Goal: Find specific page/section: Find specific page/section

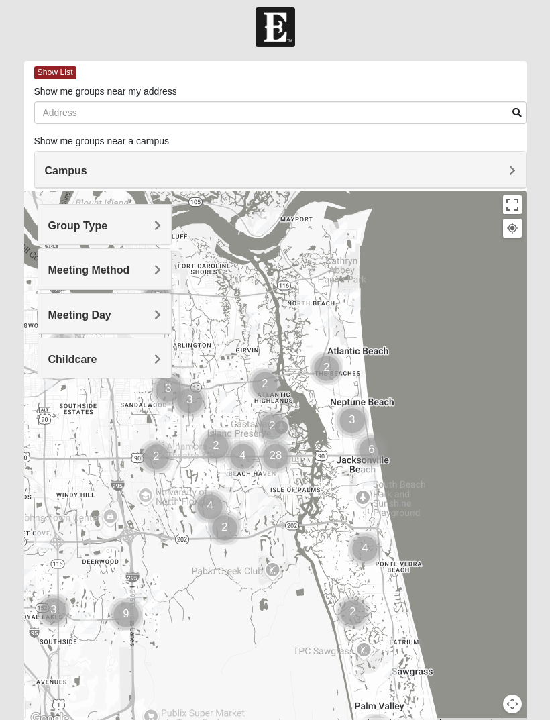
scroll to position [10, 0]
click at [525, 152] on div "Campus" at bounding box center [280, 169] width 491 height 36
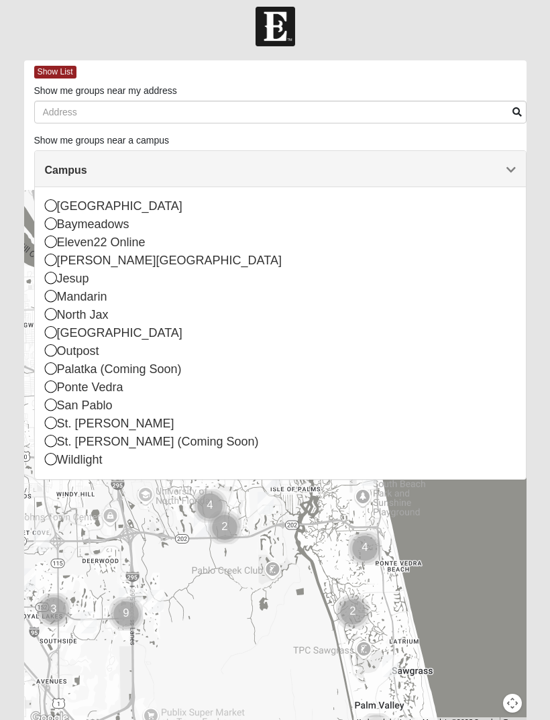
click at [523, 152] on div "Campus" at bounding box center [280, 169] width 491 height 36
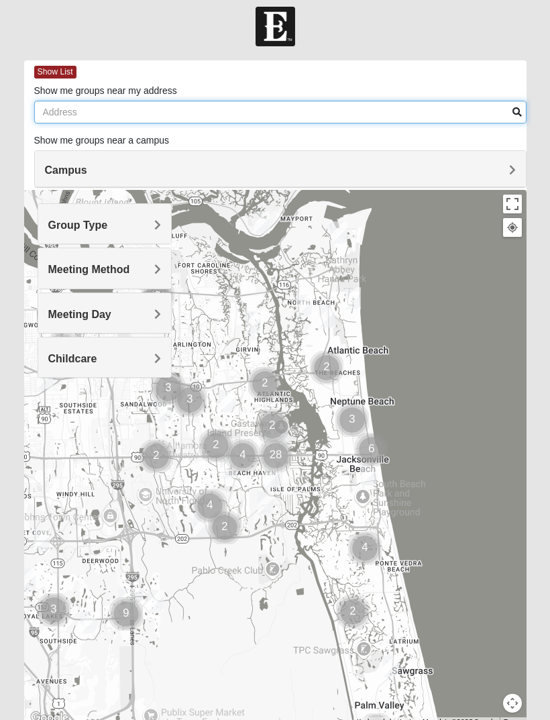
click at [73, 107] on input "Show me groups near my address" at bounding box center [280, 112] width 493 height 23
click at [524, 107] on input "399 Rawlings" at bounding box center [280, 112] width 493 height 23
click at [520, 118] on input "[STREET_ADDRESS]" at bounding box center [280, 112] width 493 height 23
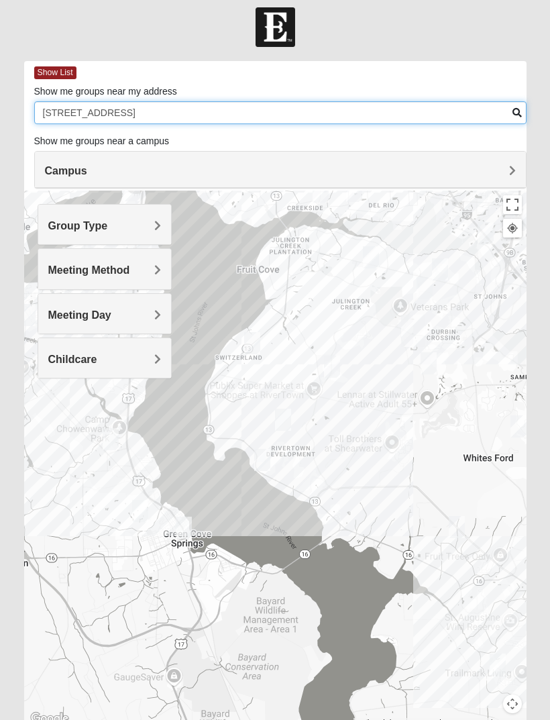
type input "[STREET_ADDRESS]"
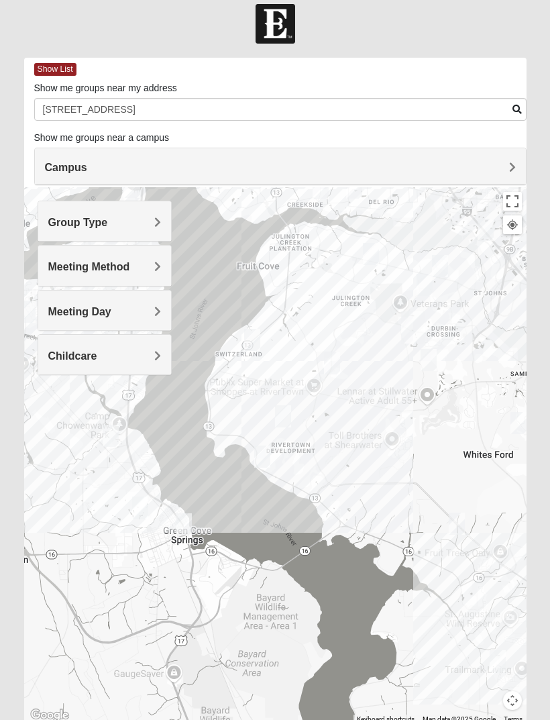
scroll to position [23, 0]
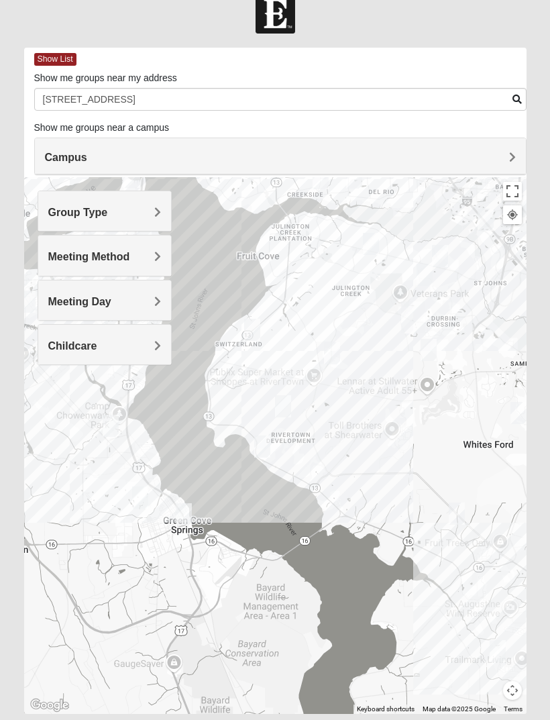
click at [148, 213] on h4 "Group Type" at bounding box center [104, 212] width 113 height 13
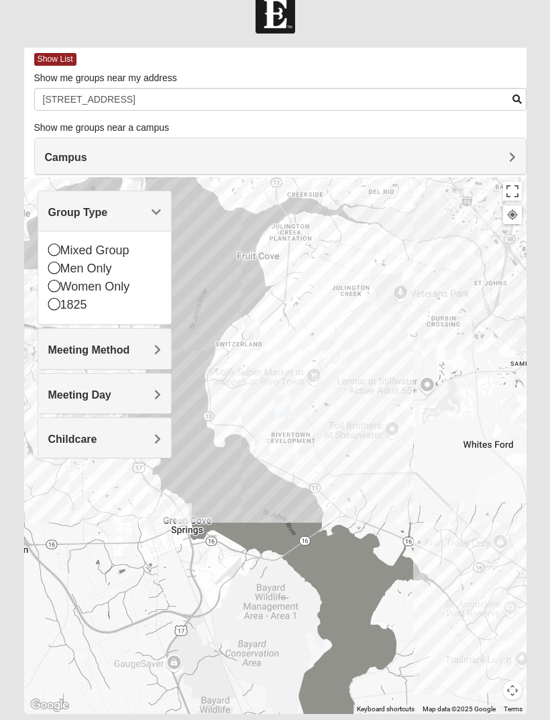
click at [60, 281] on div "Women Only" at bounding box center [104, 287] width 113 height 18
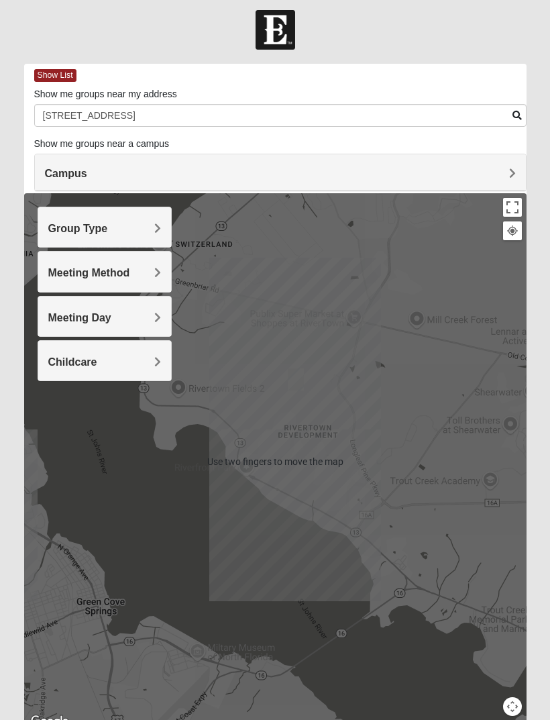
scroll to position [5, 0]
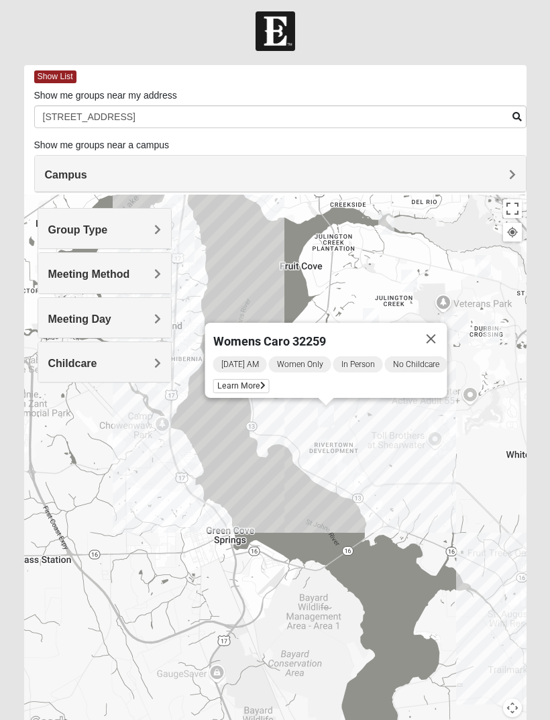
click at [448, 338] on button "Close" at bounding box center [432, 339] width 32 height 32
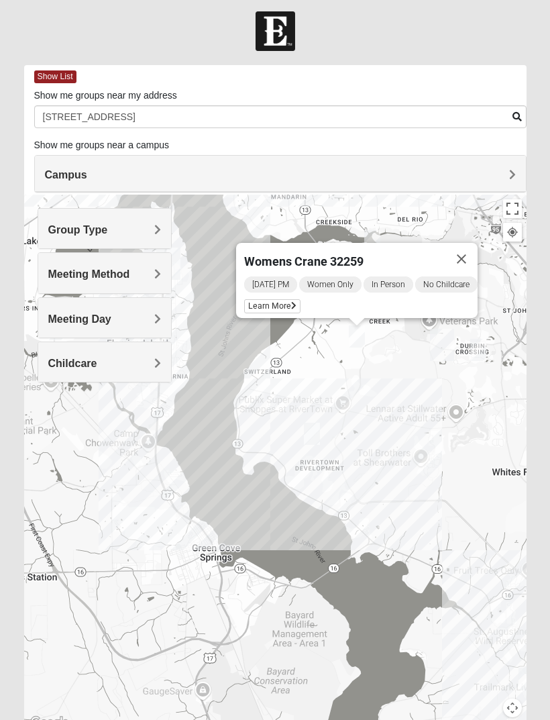
click at [409, 413] on div "Womens Crane 32259 [DATE] PM Women Only In Person No Childcare Learn More" at bounding box center [275, 463] width 503 height 537
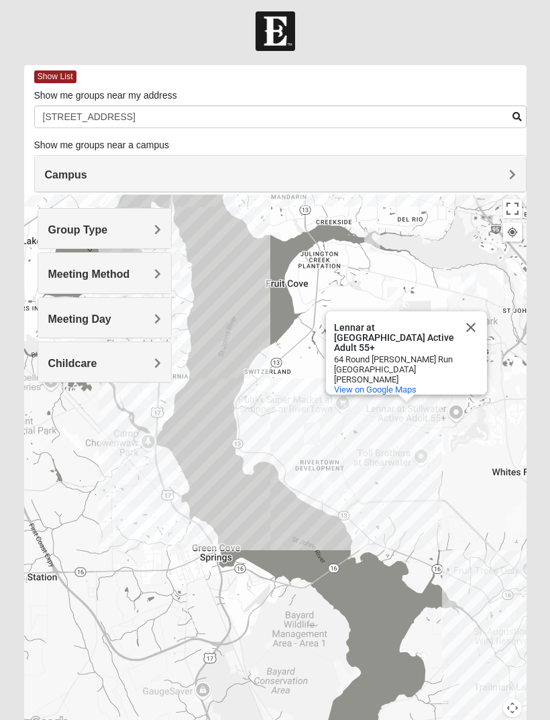
click at [480, 344] on button "Close" at bounding box center [471, 327] width 32 height 32
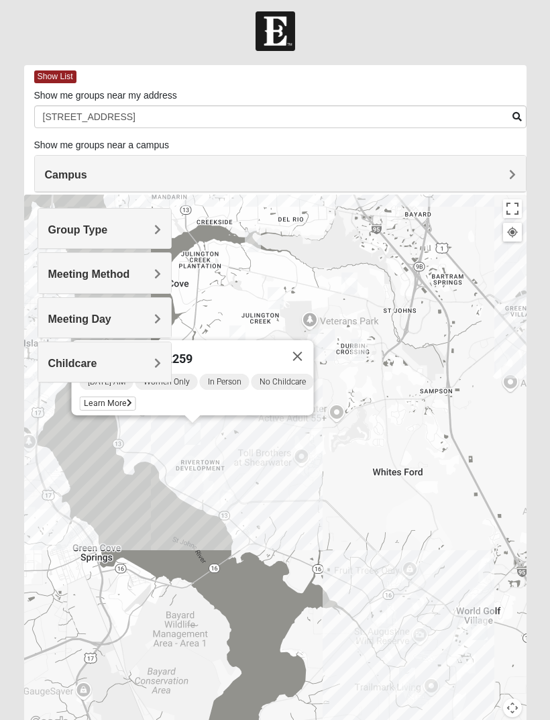
click at [328, 472] on div "Womens Caro 32259 [DATE] AM Women Only In Person No Childcare Learn More" at bounding box center [275, 463] width 503 height 537
click at [305, 351] on button "Close" at bounding box center [298, 356] width 32 height 32
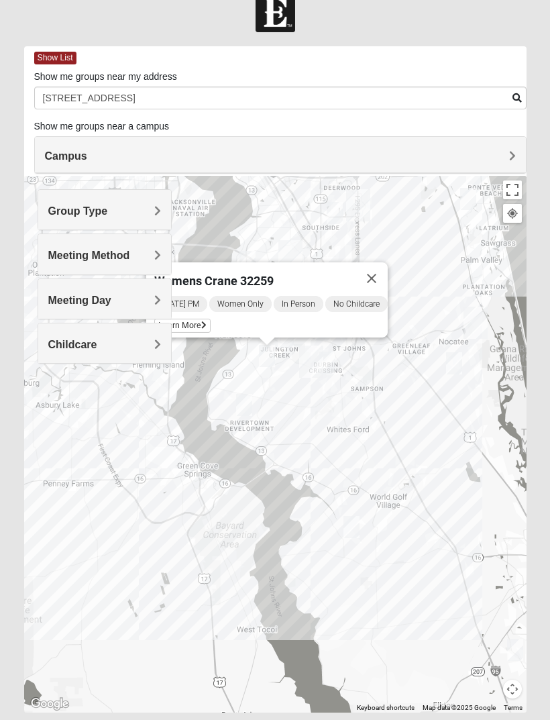
scroll to position [0, 0]
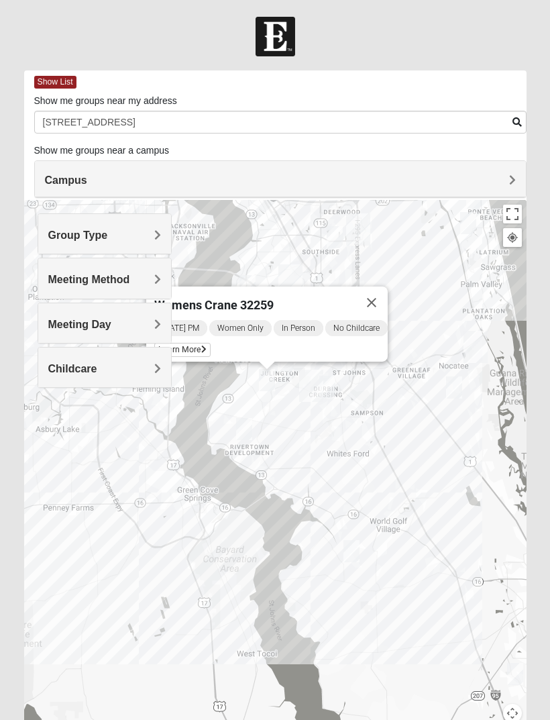
click at [303, 406] on img "St. Johns" at bounding box center [311, 386] width 35 height 43
click at [387, 295] on button "Close" at bounding box center [372, 303] width 32 height 32
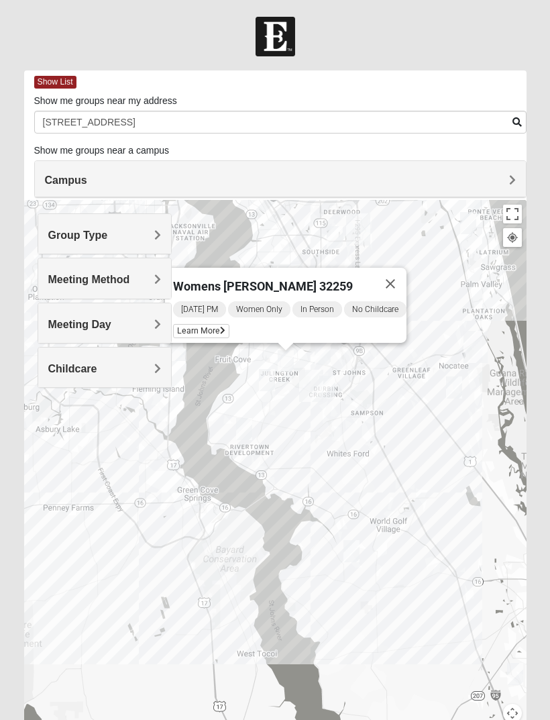
click at [145, 489] on div "Womens [PERSON_NAME] 32259 [DATE] PM Women Only In Person No Childcare Learn Mo…" at bounding box center [275, 468] width 503 height 537
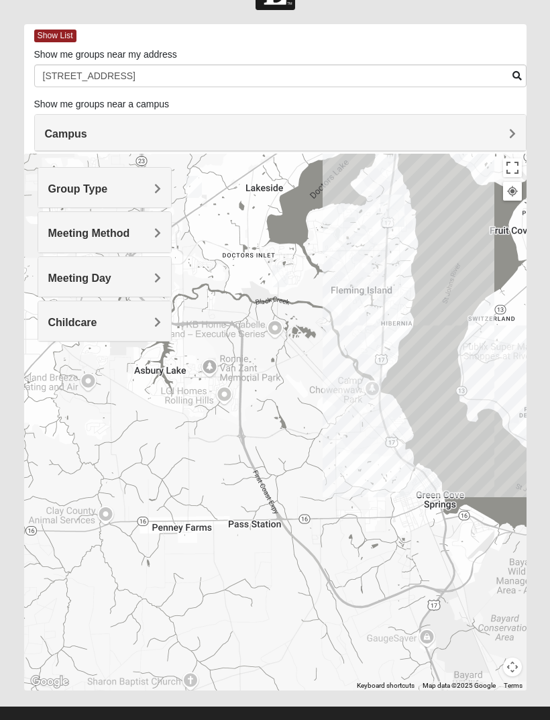
scroll to position [67, 0]
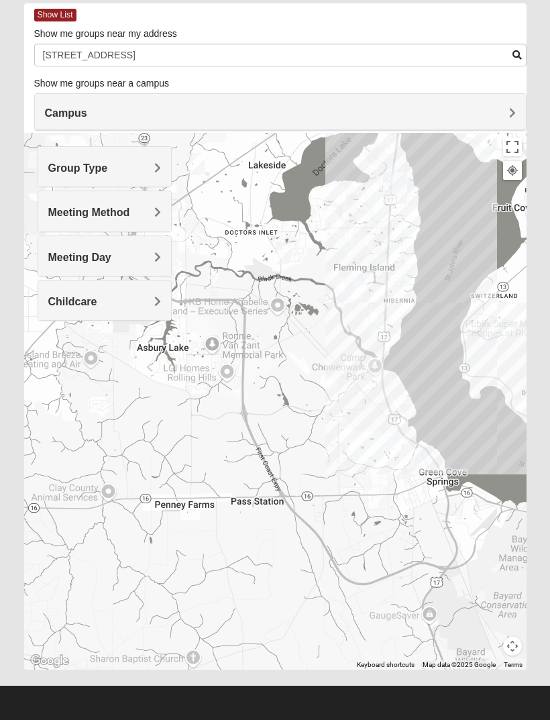
click at [365, 156] on div at bounding box center [275, 401] width 503 height 537
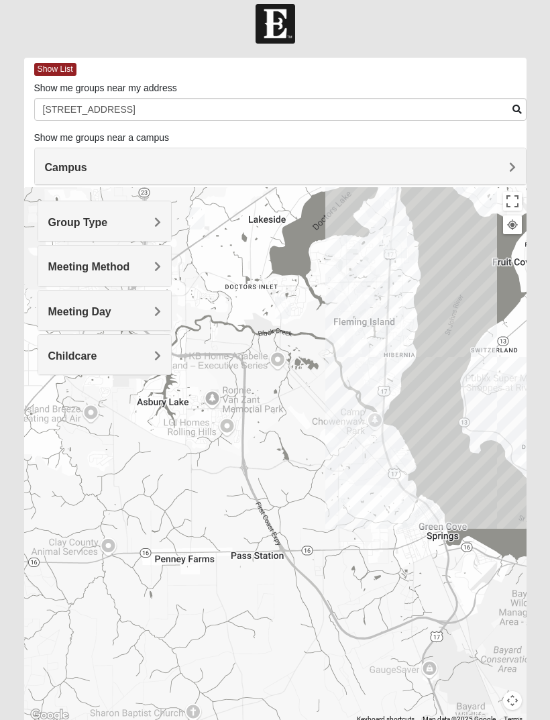
scroll to position [0, 0]
